Goal: Information Seeking & Learning: Find contact information

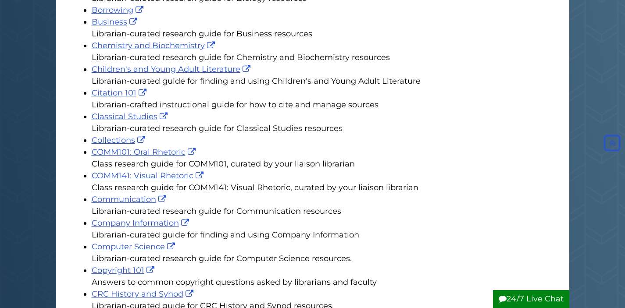
scroll to position [386, 0]
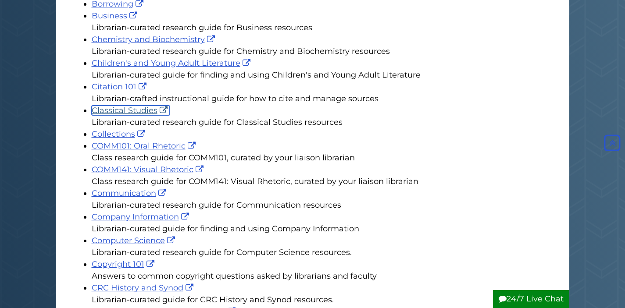
click at [128, 106] on link "Classical Studies" at bounding box center [131, 111] width 78 height 10
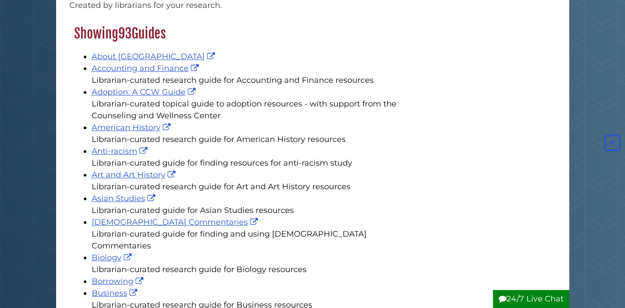
scroll to position [0, 0]
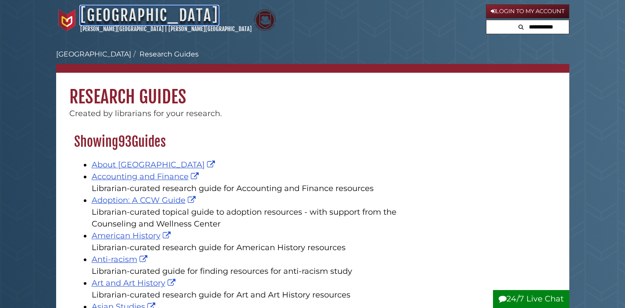
click at [118, 15] on link "[GEOGRAPHIC_DATA]" at bounding box center [149, 15] width 138 height 19
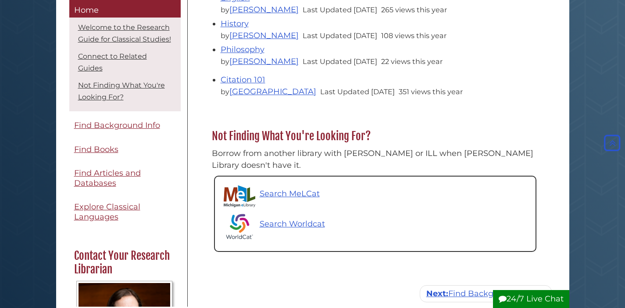
scroll to position [349, 0]
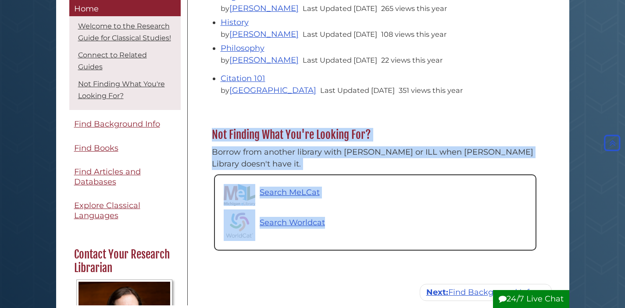
drag, startPoint x: 611, startPoint y: 156, endPoint x: 619, endPoint y: 95, distance: 61.4
click at [619, 95] on body "Skip to Main Content Hekman Library Calvin University | Calvin Theological Semi…" at bounding box center [312, 161] width 625 height 1020
click at [567, 81] on div "Menu Home Welcome to the Research Guide for Classical Studies! Connect to Relat…" at bounding box center [312, 44] width 513 height 549
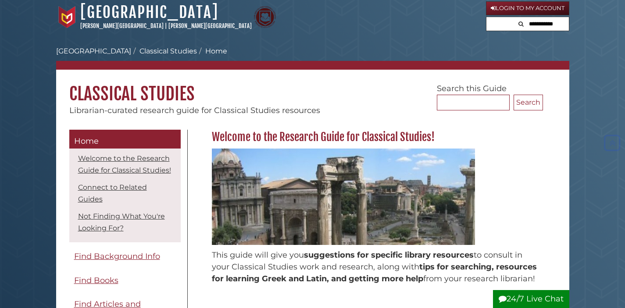
scroll to position [0, 0]
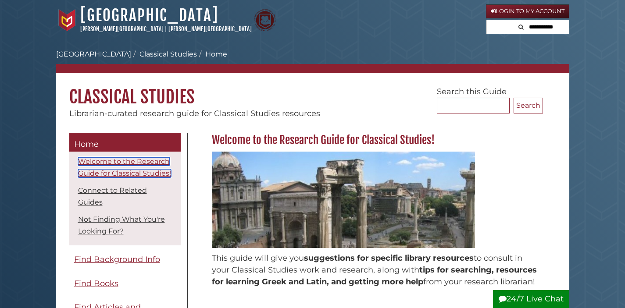
click at [106, 173] on link "Welcome to the Research Guide for Classical Studies!" at bounding box center [124, 167] width 93 height 20
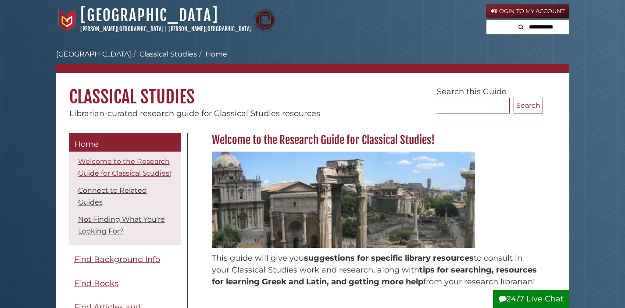
scroll to position [133, 0]
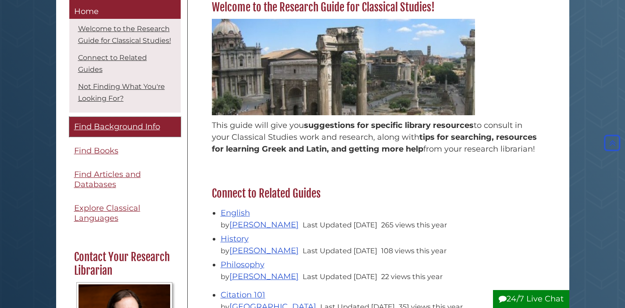
click at [108, 132] on span "Find Background Info" at bounding box center [117, 127] width 86 height 10
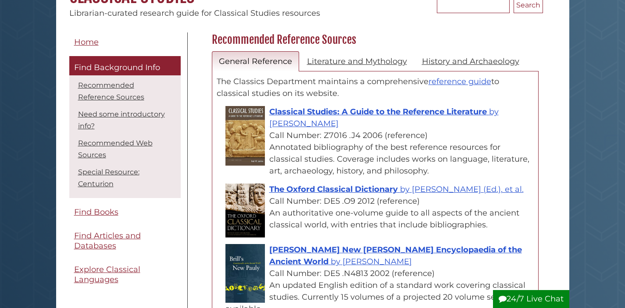
scroll to position [105, 0]
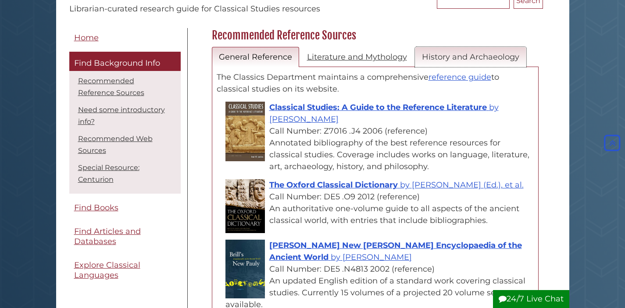
click at [478, 59] on link "History and Archaeology" at bounding box center [470, 57] width 111 height 21
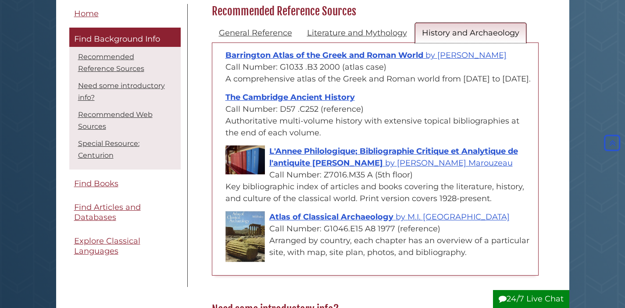
scroll to position [0, 0]
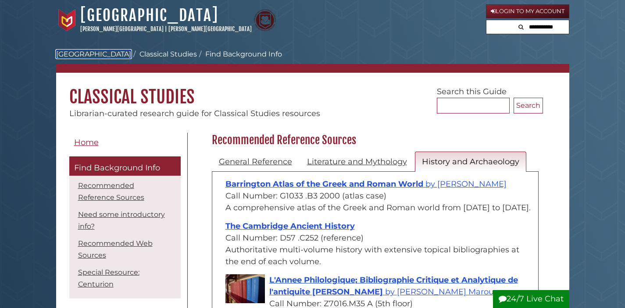
click at [87, 52] on link "[GEOGRAPHIC_DATA]" at bounding box center [93, 54] width 75 height 8
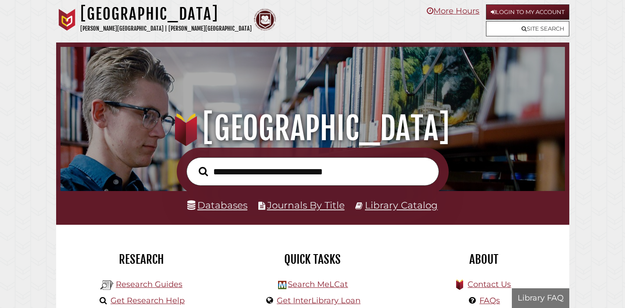
scroll to position [167, 500]
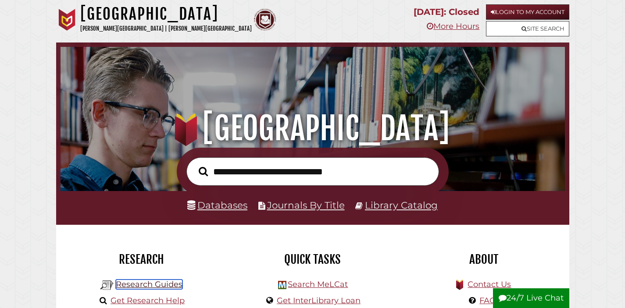
click at [160, 284] on link "Research Guides" at bounding box center [149, 285] width 67 height 10
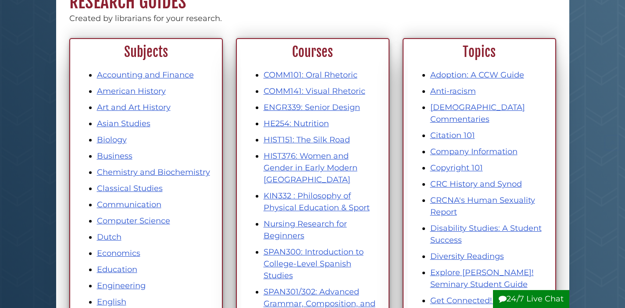
scroll to position [99, 0]
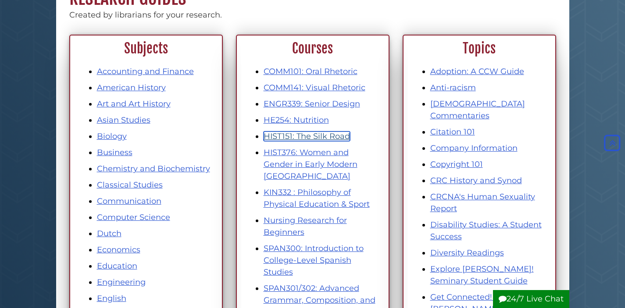
click at [299, 138] on link "HIST151: The Silk Road" at bounding box center [307, 137] width 86 height 10
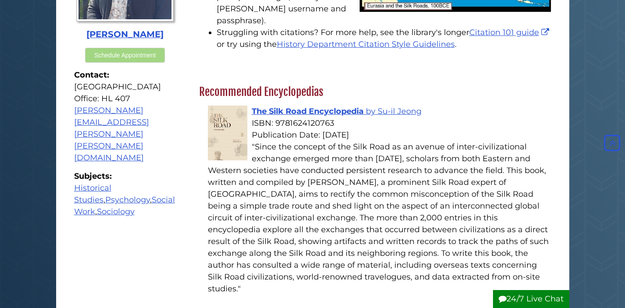
scroll to position [260, 0]
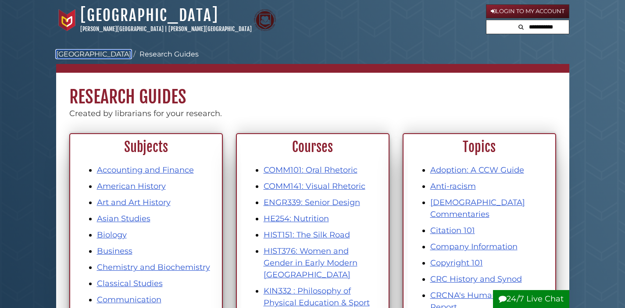
click at [96, 52] on link "[GEOGRAPHIC_DATA]" at bounding box center [93, 54] width 75 height 8
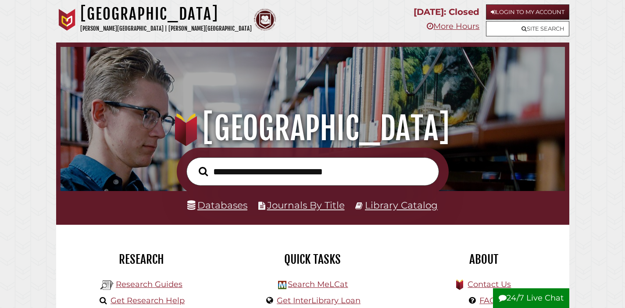
scroll to position [167, 500]
click at [155, 160] on div at bounding box center [312, 172] width 513 height 48
click at [95, 264] on h2 "Research" at bounding box center [142, 259] width 158 height 15
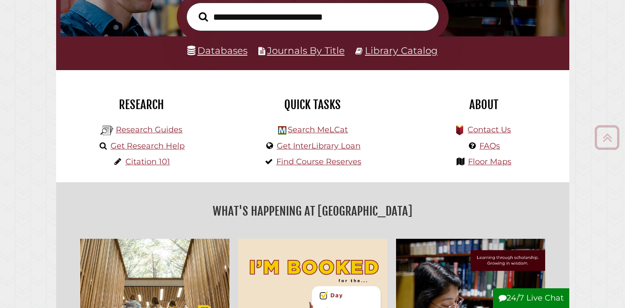
scroll to position [175, 0]
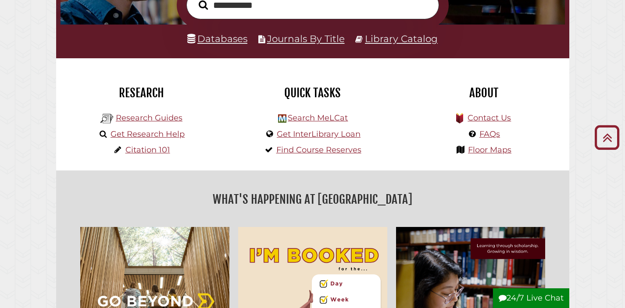
type input "**********"
click at [410, 39] on link "Library Catalog" at bounding box center [401, 38] width 73 height 11
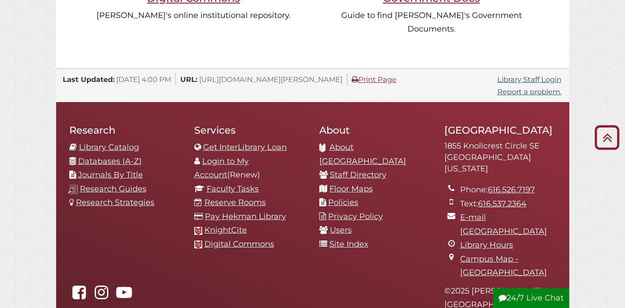
scroll to position [885, 0]
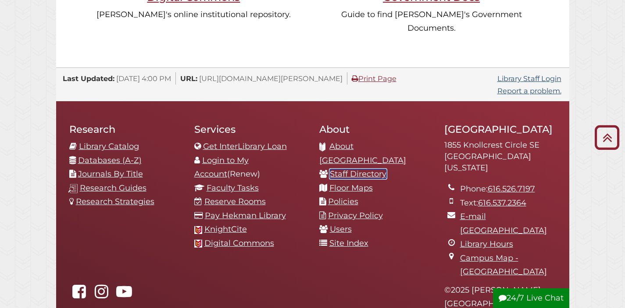
click at [364, 169] on link "Staff Directory" at bounding box center [358, 174] width 57 height 10
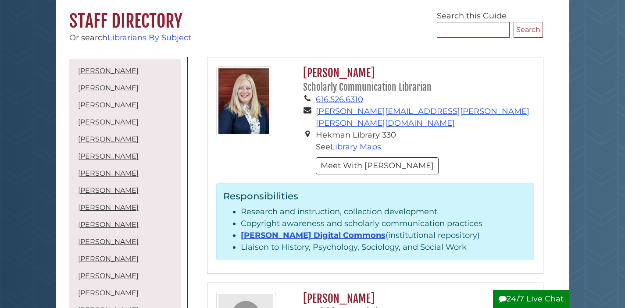
scroll to position [73, 0]
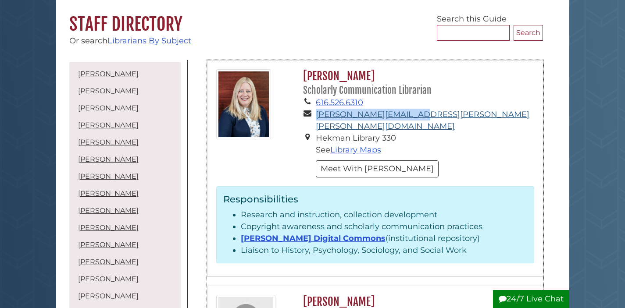
drag, startPoint x: 413, startPoint y: 114, endPoint x: 317, endPoint y: 117, distance: 96.5
click at [317, 117] on li "gina.bolger@calvin.edu" at bounding box center [425, 121] width 218 height 24
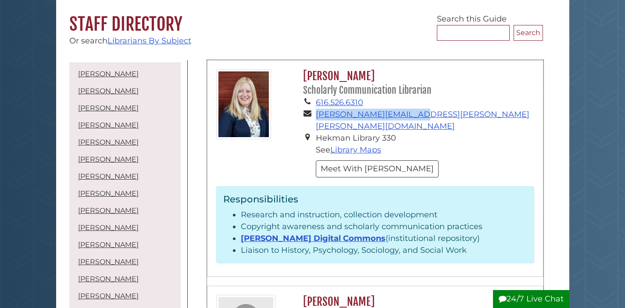
copy link "gina.bolger@calvin.edu"
click at [357, 145] on link "Library Maps" at bounding box center [355, 150] width 51 height 10
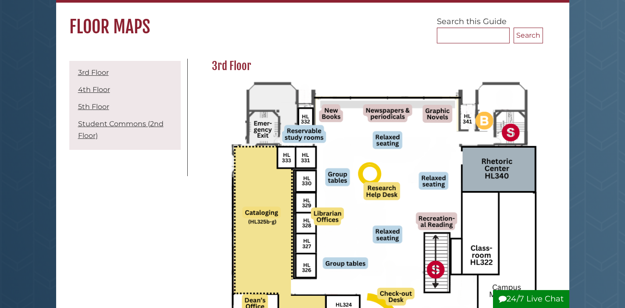
scroll to position [88, 0]
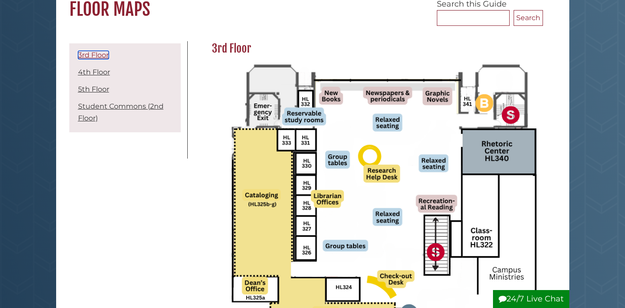
click at [89, 52] on link "3rd Floor" at bounding box center [93, 55] width 31 height 8
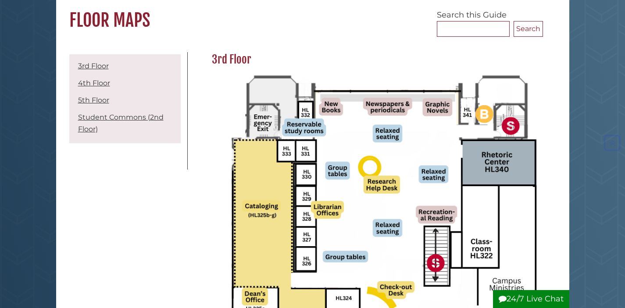
scroll to position [76, 0]
click at [93, 82] on link "4th Floor" at bounding box center [94, 83] width 32 height 8
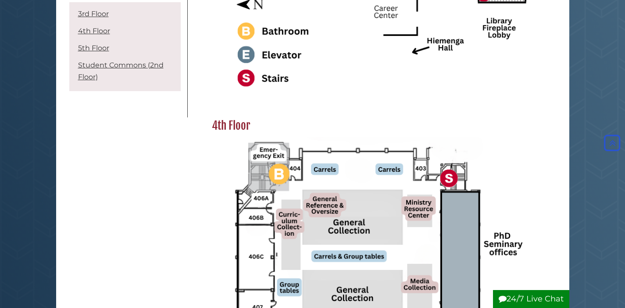
scroll to position [458, 0]
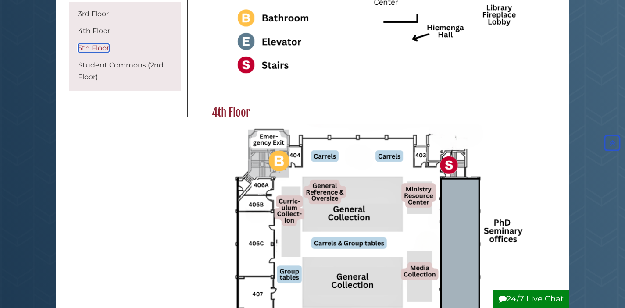
click at [97, 48] on link "5th Floor" at bounding box center [93, 48] width 31 height 8
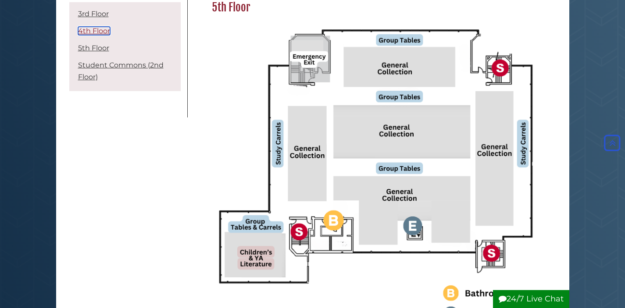
click at [97, 31] on link "4th Floor" at bounding box center [94, 31] width 32 height 8
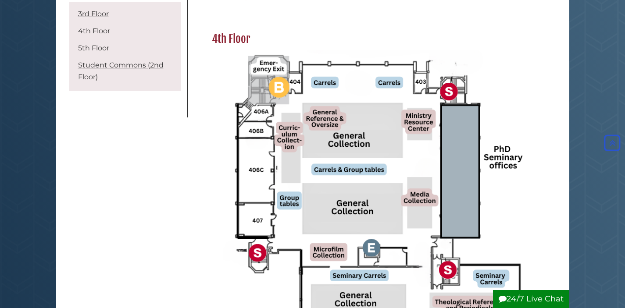
scroll to position [528, 0]
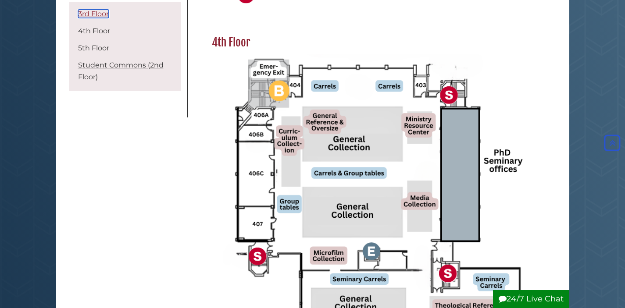
click at [93, 11] on link "3rd Floor" at bounding box center [93, 14] width 31 height 8
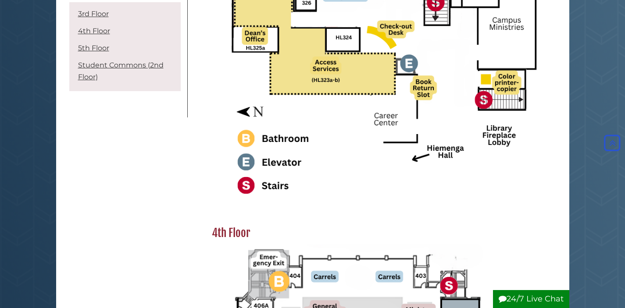
scroll to position [339, 0]
